Goal: Navigation & Orientation: Find specific page/section

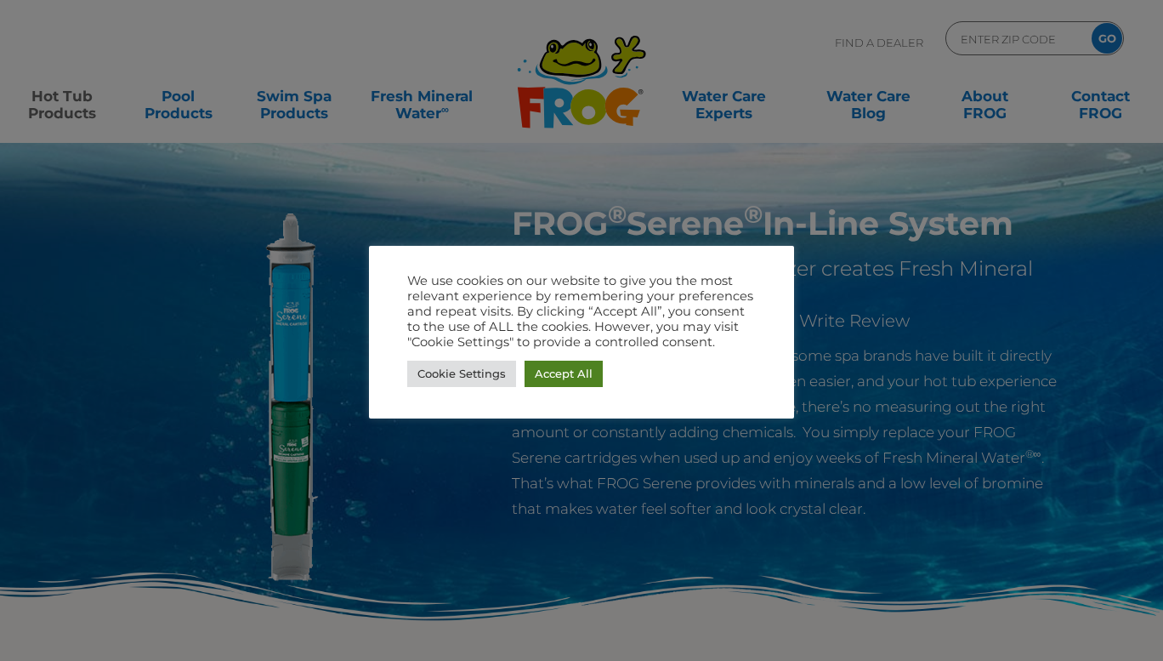
click at [570, 374] on link "Accept All" at bounding box center [564, 374] width 78 height 26
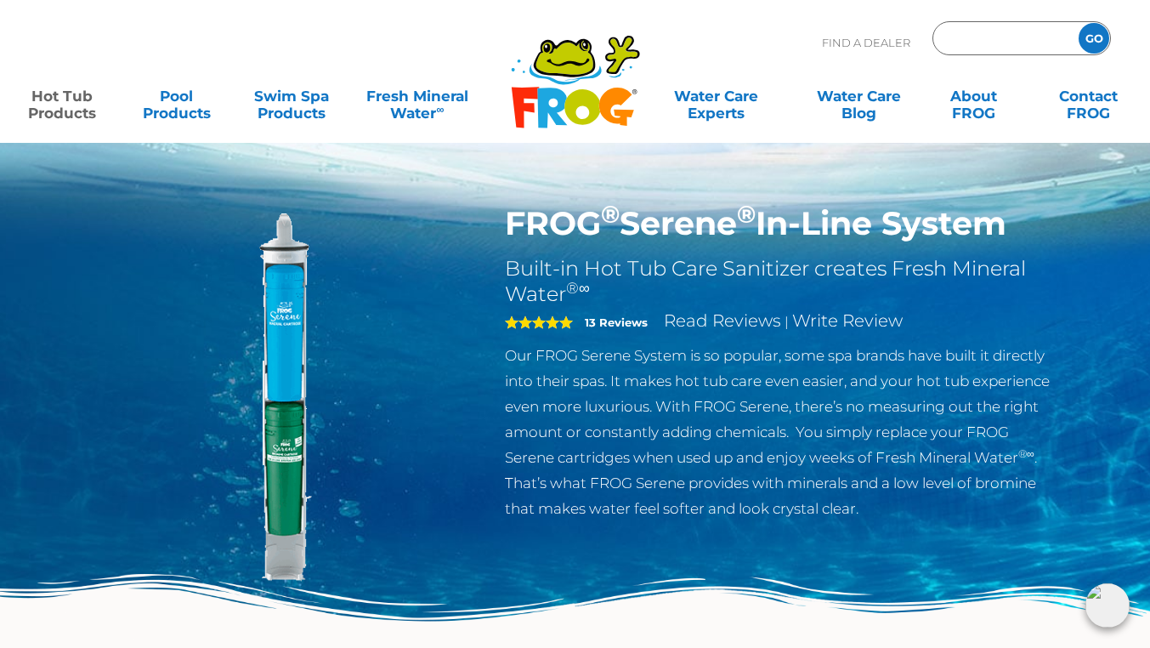
click at [991, 33] on input "Zip Code Form" at bounding box center [1003, 38] width 115 height 25
type input "96150"
click at [1091, 40] on input "GO" at bounding box center [1094, 38] width 31 height 31
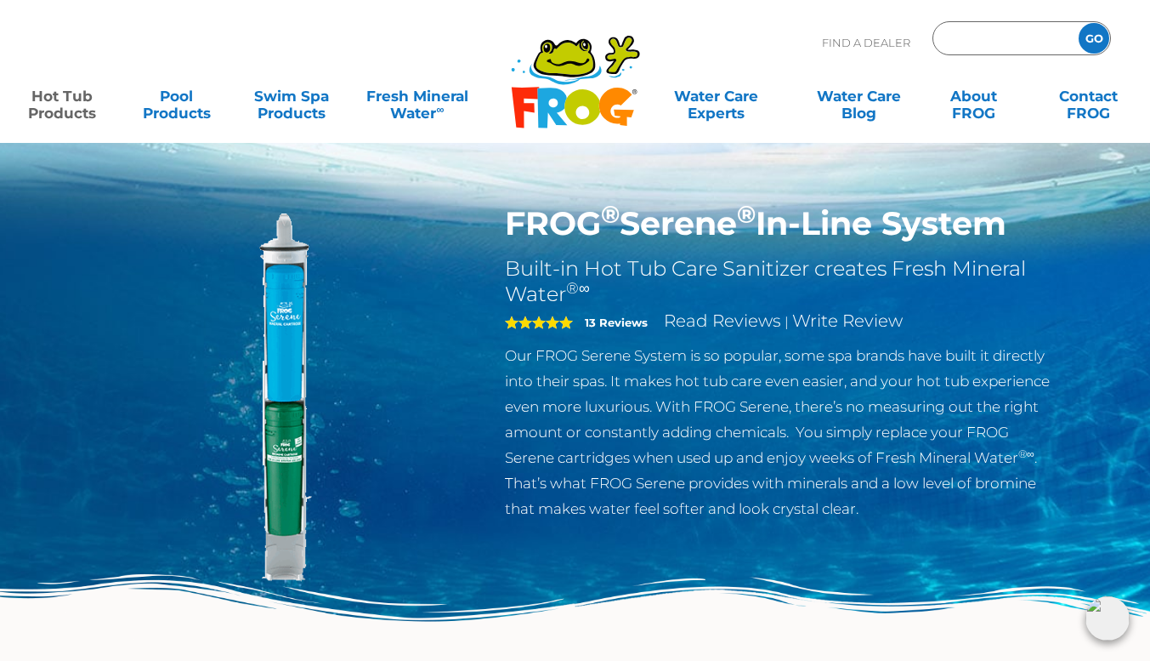
click at [991, 35] on input "Zip Code Form" at bounding box center [1003, 38] width 115 height 25
type input "96150"
click at [1088, 35] on input "GO" at bounding box center [1094, 38] width 31 height 31
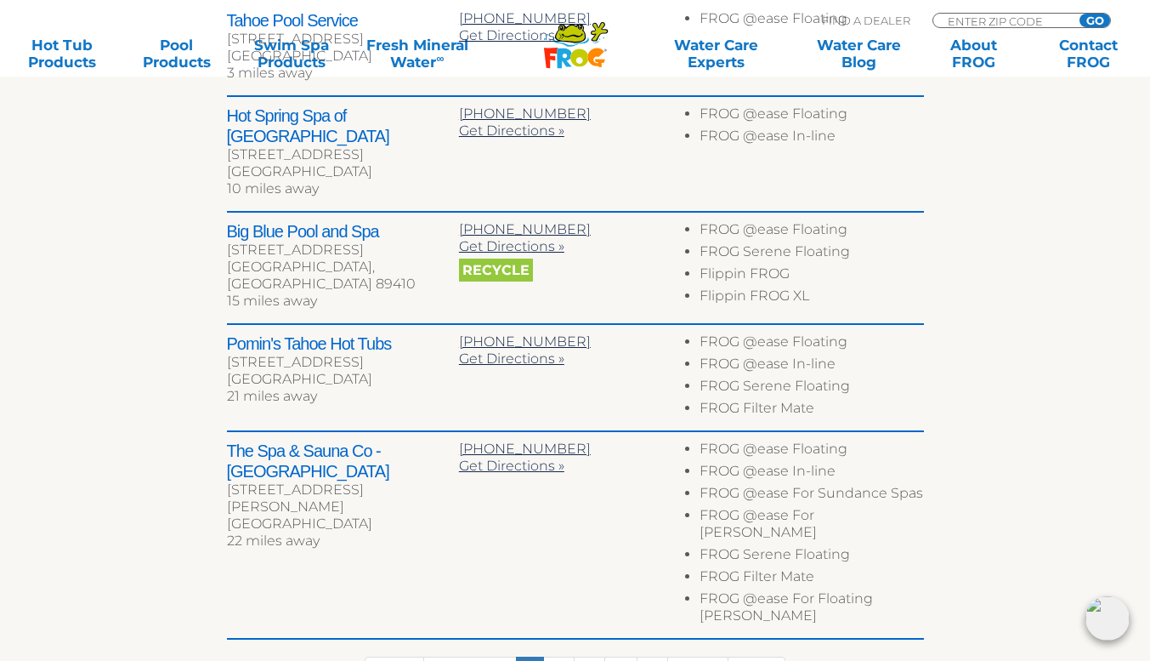
scroll to position [812, 0]
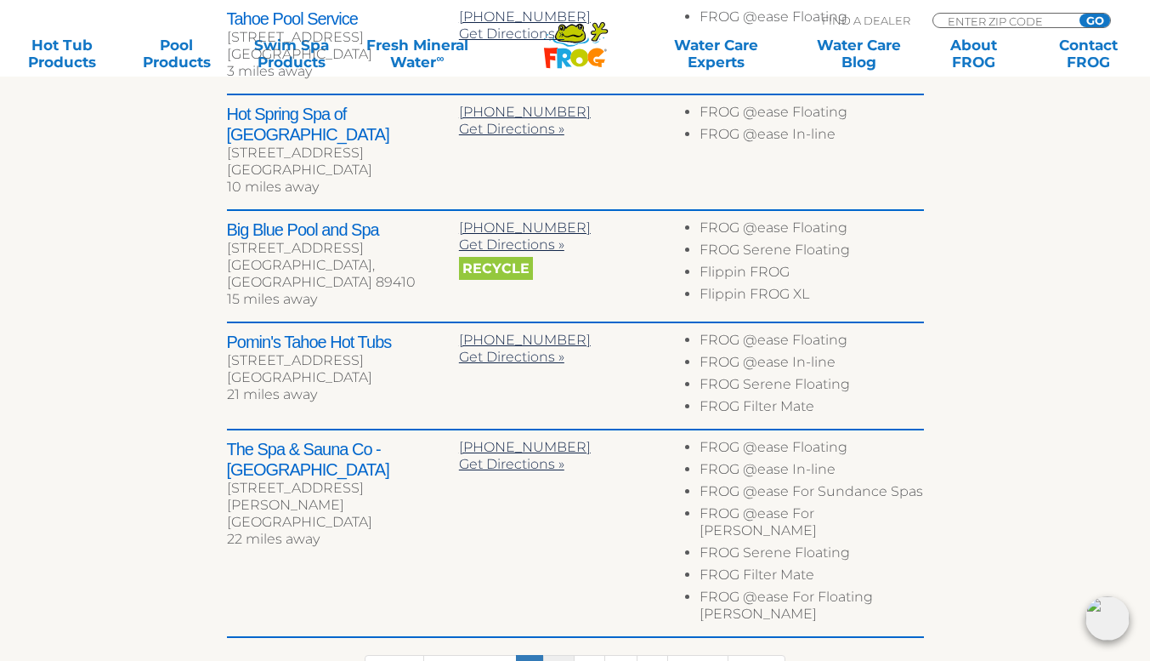
click at [566, 647] on link "2" at bounding box center [558, 673] width 31 height 37
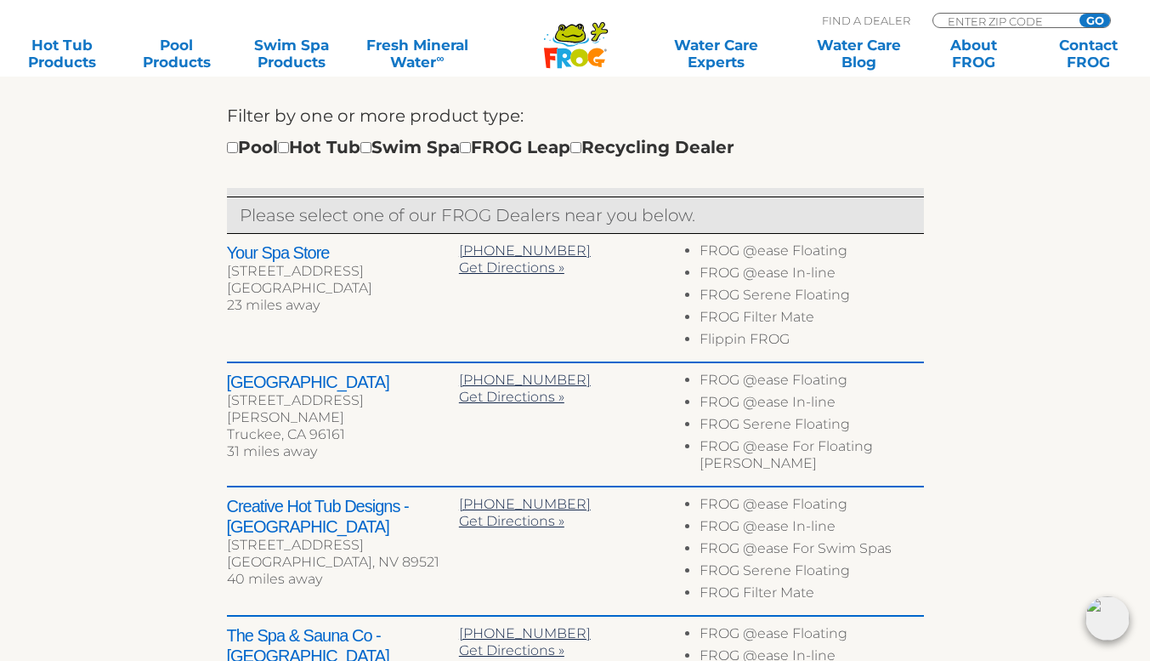
scroll to position [580, 0]
